Goal: Register for event/course

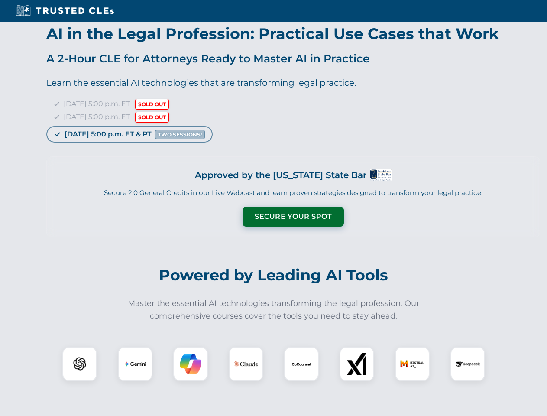
click at [293, 216] on button "Secure Your Spot" at bounding box center [292, 216] width 101 height 20
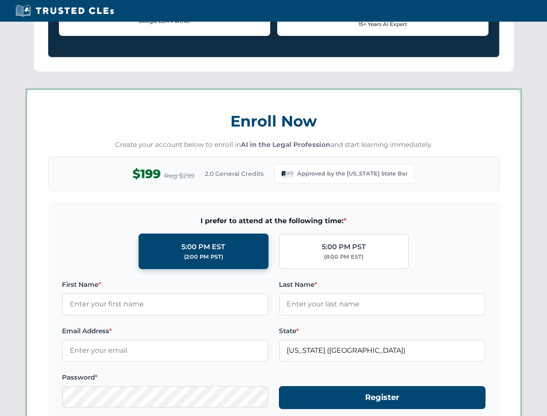
click at [135, 364] on form "I prefer to attend at the following time: * 5:00 PM EST (2:00 PM PST) 5:00 PM P…" at bounding box center [273, 316] width 451 height 231
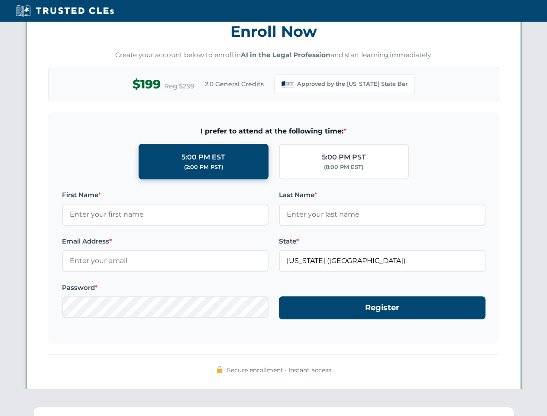
click at [301, 364] on div "Secure enrollment • Instant access" at bounding box center [273, 365] width 451 height 22
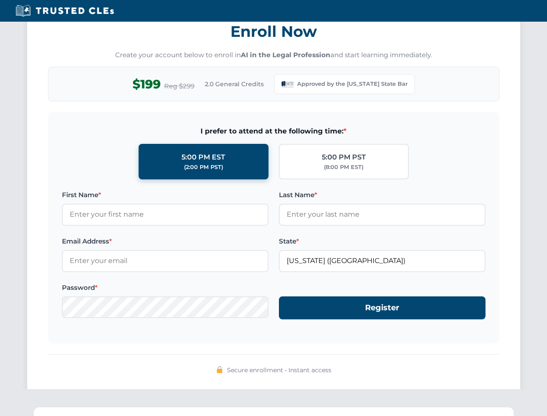
click at [357, 364] on div "Secure enrollment • Instant access" at bounding box center [273, 365] width 451 height 22
click at [412, 364] on div "Secure enrollment • Instant access" at bounding box center [273, 365] width 451 height 22
click at [468, 364] on div "Secure enrollment • Instant access" at bounding box center [273, 365] width 451 height 22
